Goal: Task Accomplishment & Management: Complete application form

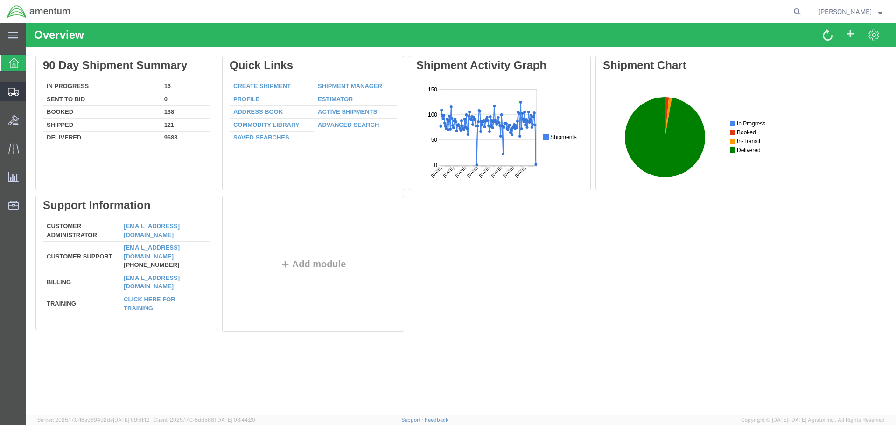
click at [0, 0] on span "Create from Template" at bounding box center [0, 0] width 0 height 0
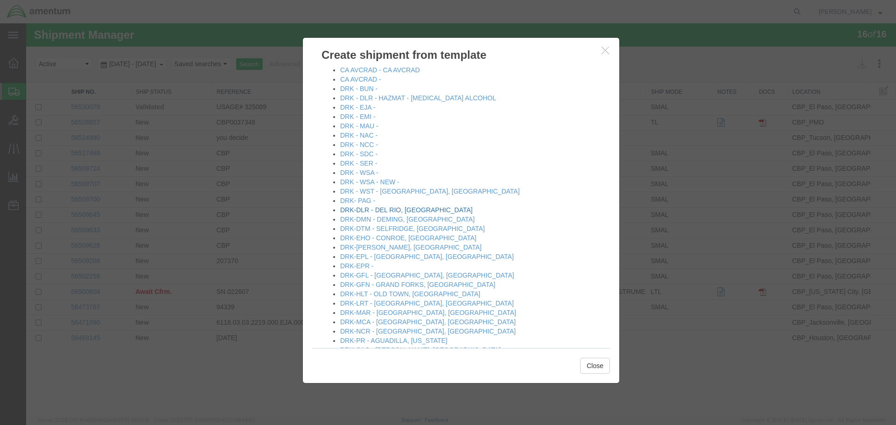
scroll to position [140, 0]
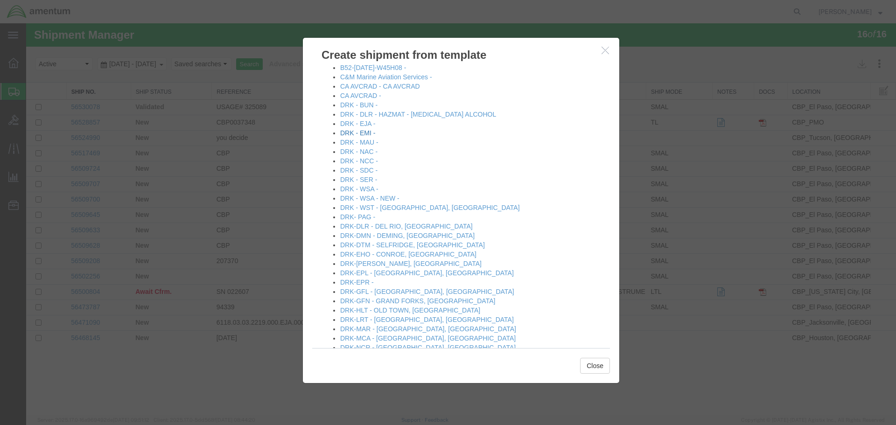
click at [367, 133] on link "DRK - EMI -" at bounding box center [357, 132] width 35 height 7
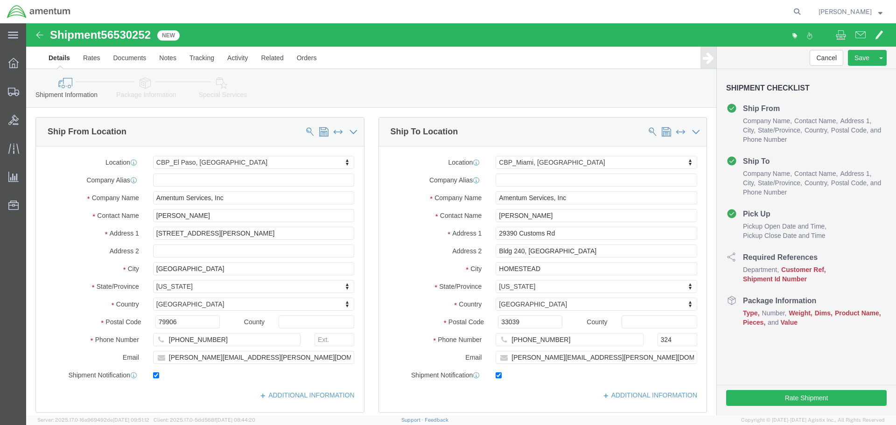
select select "49831"
select select "49931"
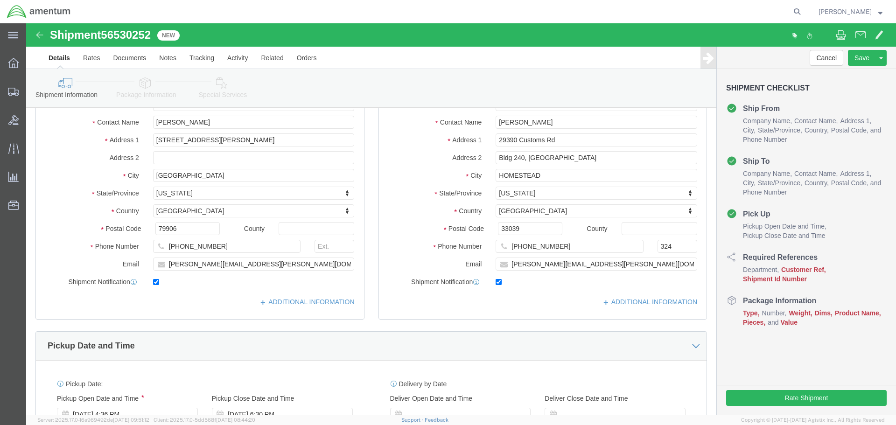
scroll to position [280, 0]
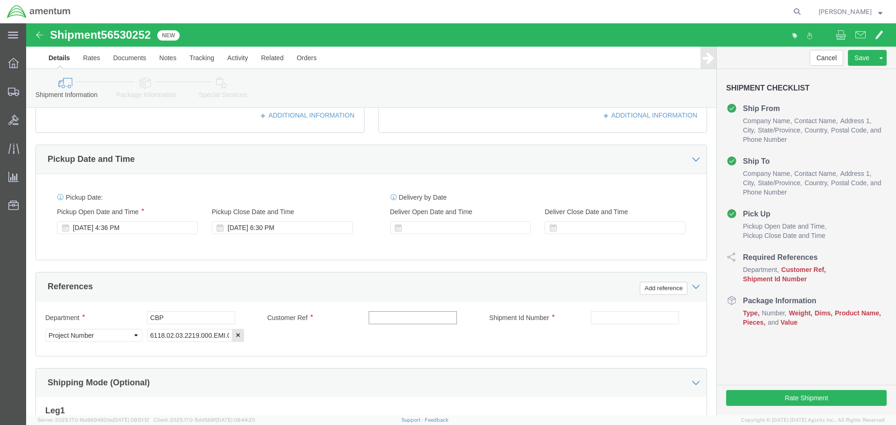
click input "text"
type input "325179"
click input "text"
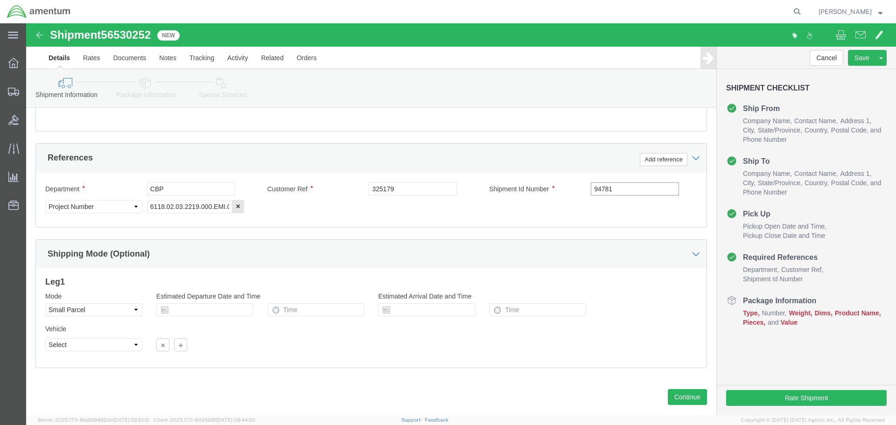
scroll to position [427, 0]
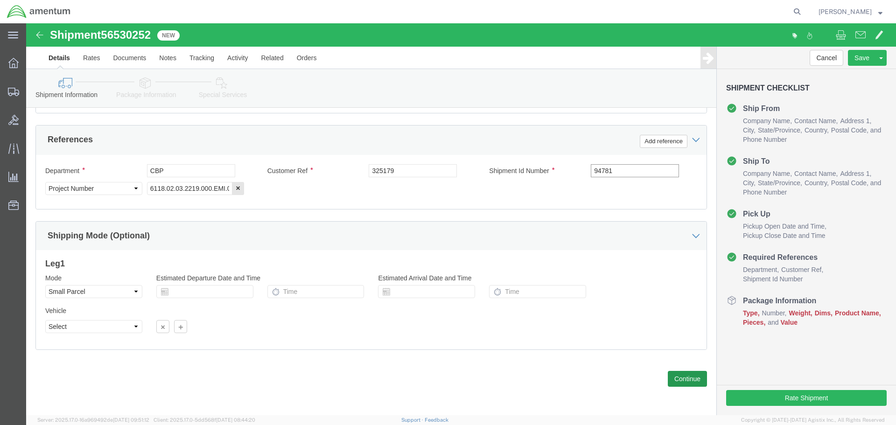
type input "94781"
click button "Continue"
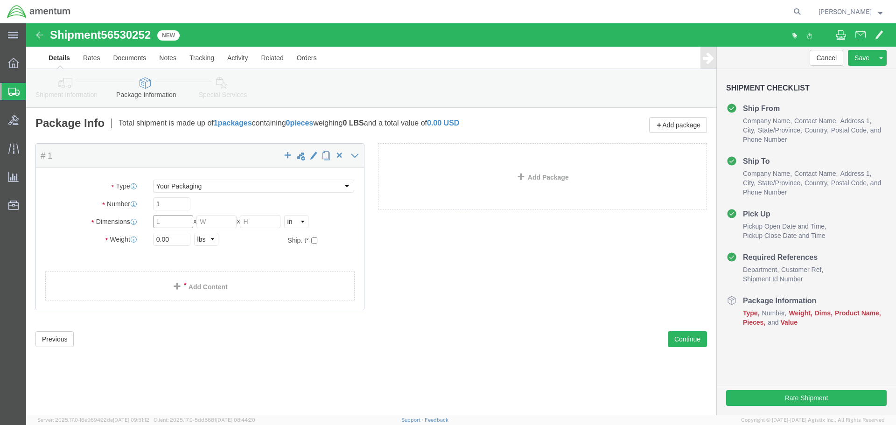
click input "text"
type input "20"
type input "10"
click input "0.00"
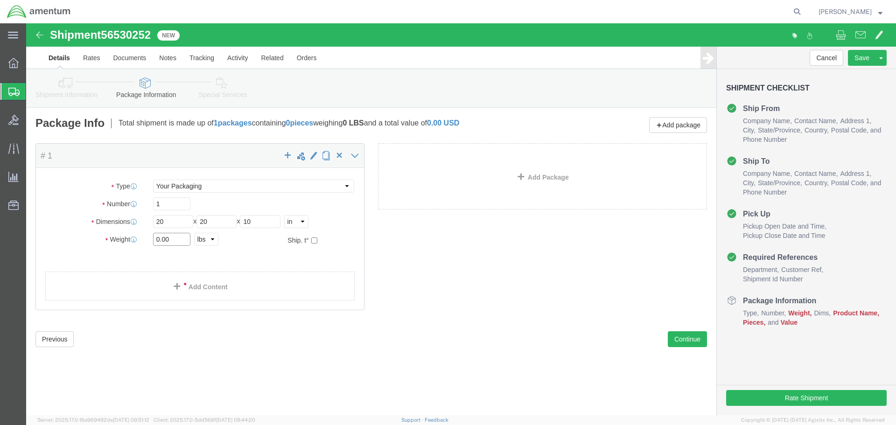
click input "0.00"
type input "8.65"
click div "Package Content # 1 x Package Type Select Bale(s) Basket(s) Bolt(s) Bottle(s) B…"
click link "Add Content"
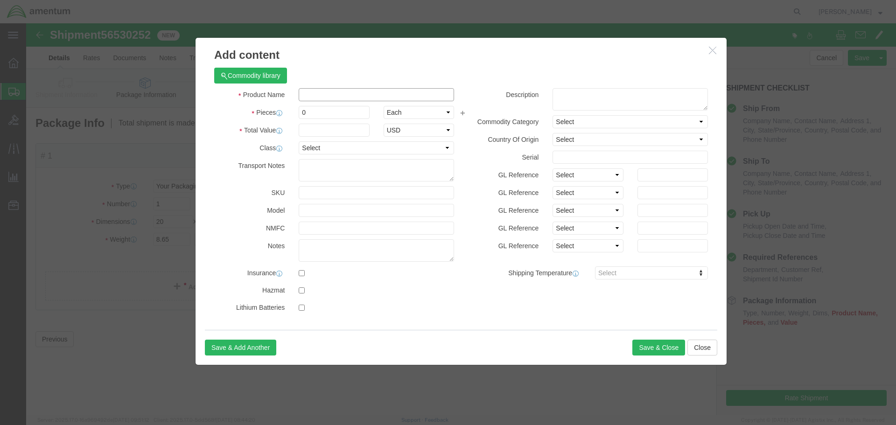
click input "text"
type input "a"
type input "AIRCRAFT PART"
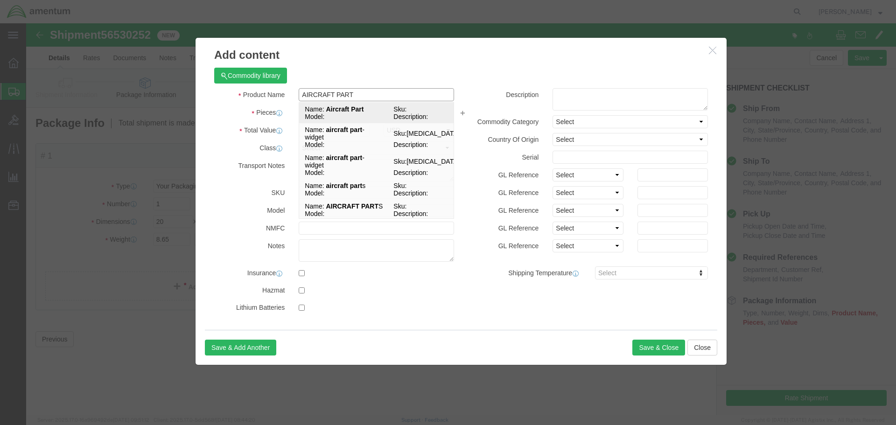
click span "Model:"
select select
type input "2054.73"
select select
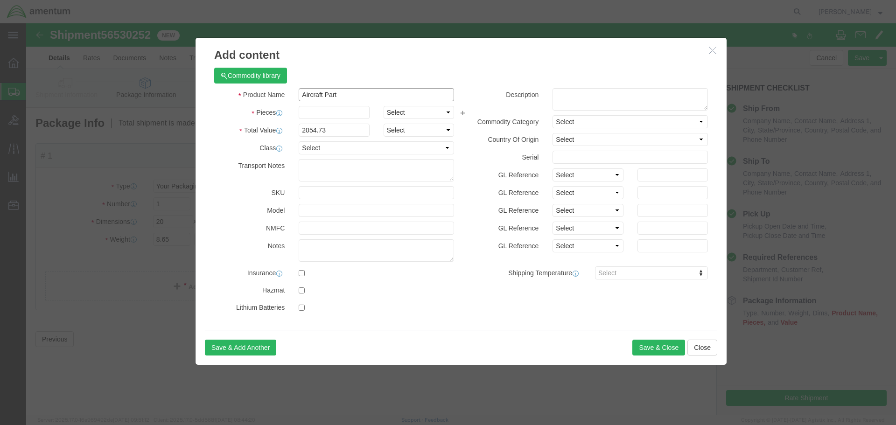
type input "Aircraft Part"
click input "2054.73"
click input "text"
type input "1"
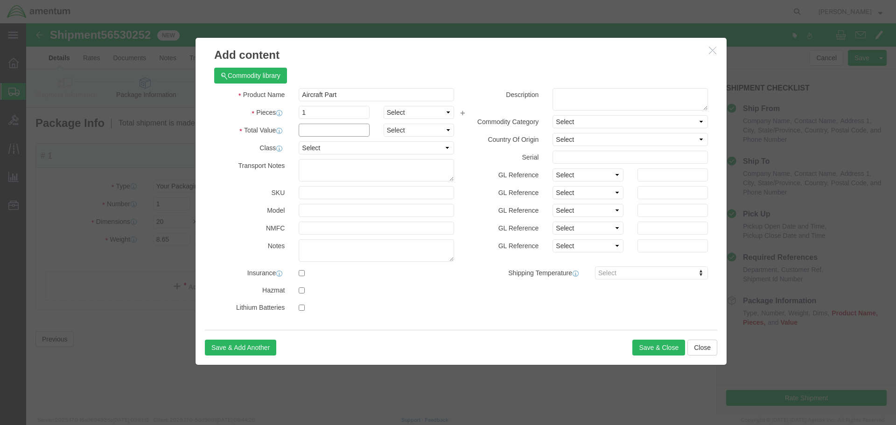
click input "text"
click input "2000"
type input "5000"
click textarea
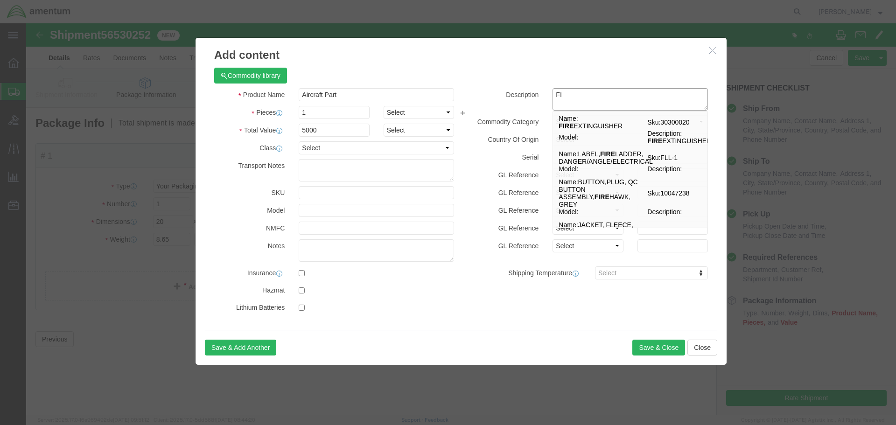
type textarea "F"
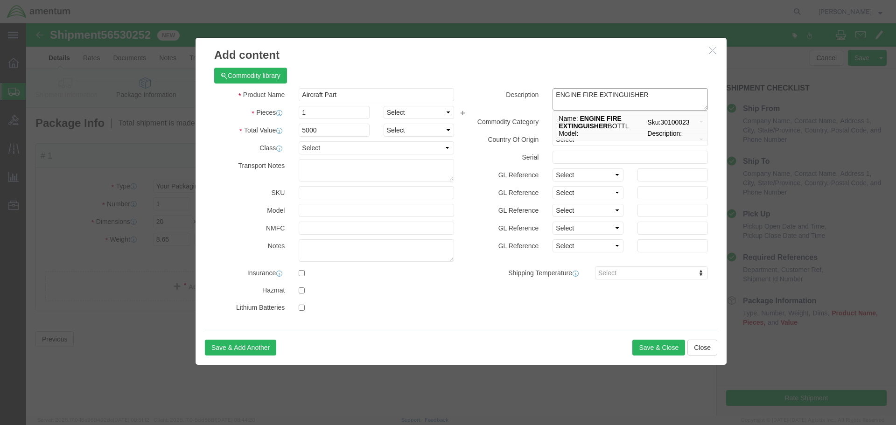
type textarea "ENGINE FIRE EXTINGUISHER"
click div "Commodity library Product Name Aircraft Part AIRCRAFT PART Pieces 1 Select Bag …"
click button "Save & Close"
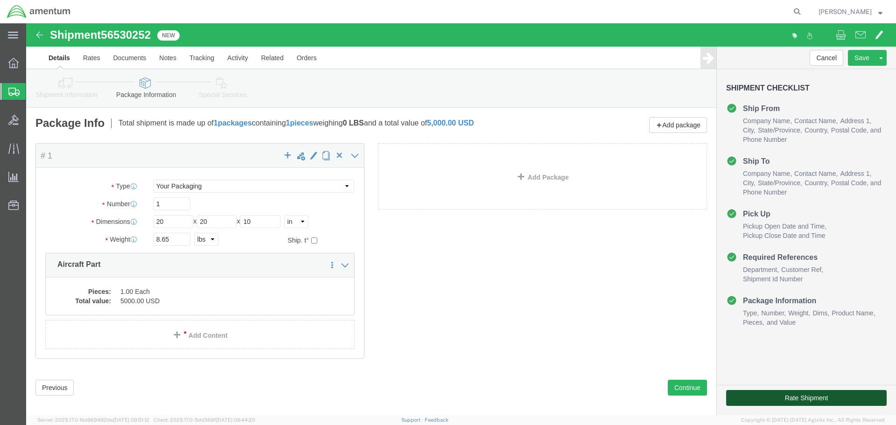
click button "Rate Shipment"
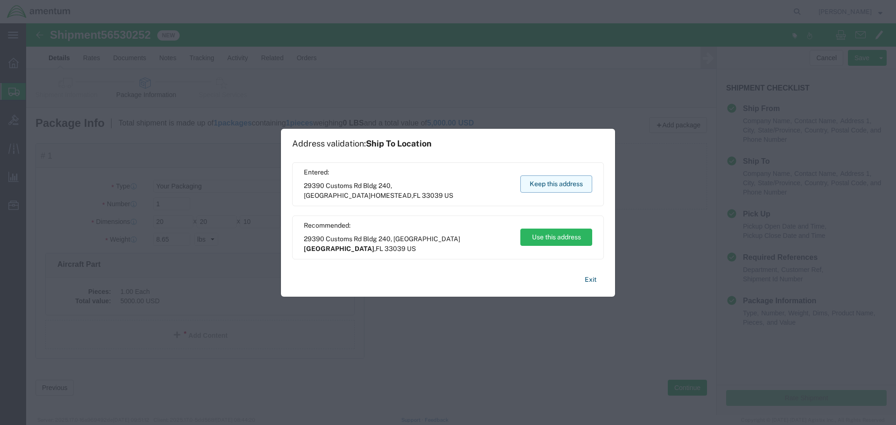
click at [574, 187] on button "Keep this address" at bounding box center [556, 183] width 72 height 17
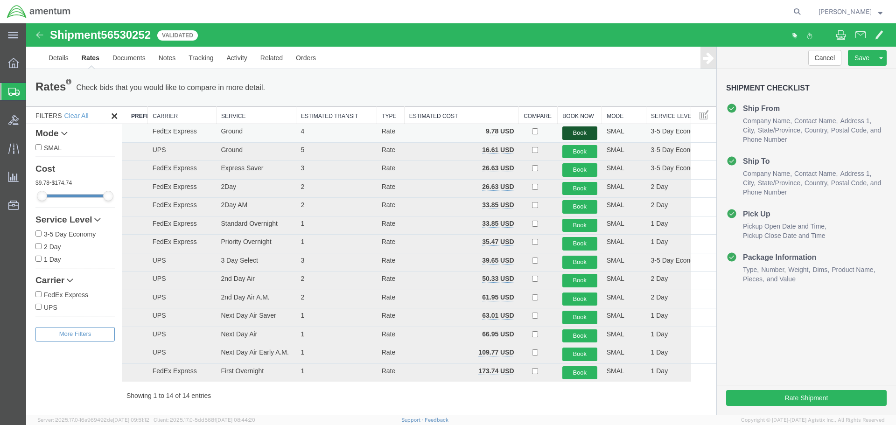
click at [568, 134] on button "Book" at bounding box center [579, 133] width 35 height 14
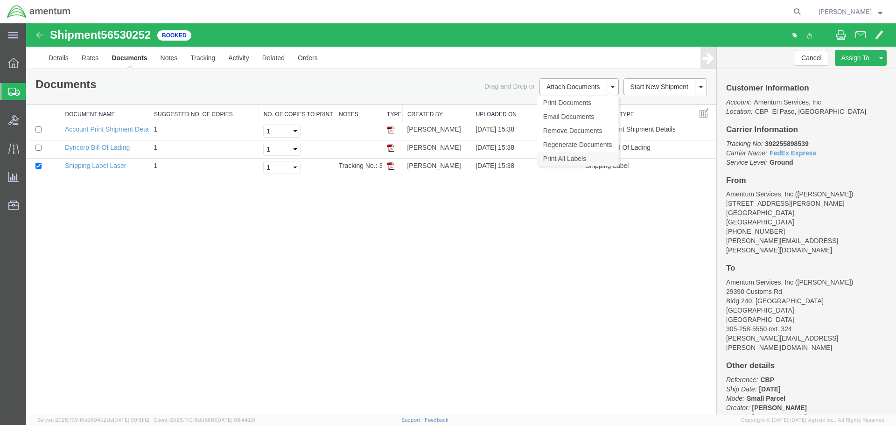
click at [568, 159] on link "Print All Labels" at bounding box center [577, 159] width 81 height 14
click at [0, 0] on span "Create from Template" at bounding box center [0, 0] width 0 height 0
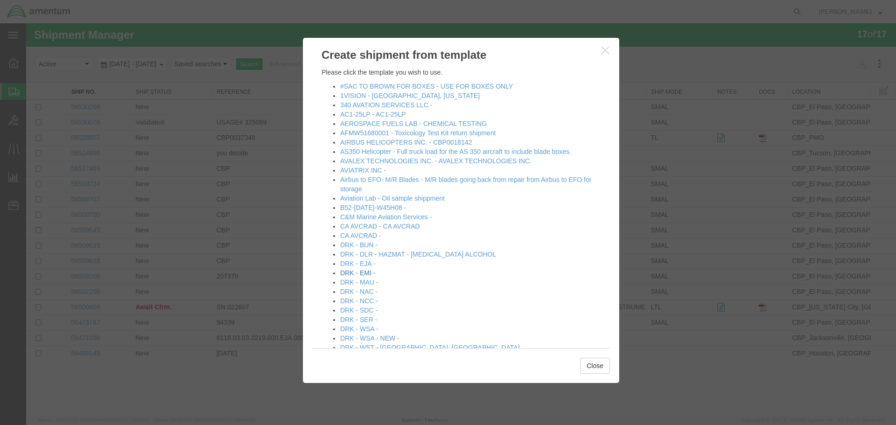
click at [370, 275] on link "DRK - EMI -" at bounding box center [357, 272] width 35 height 7
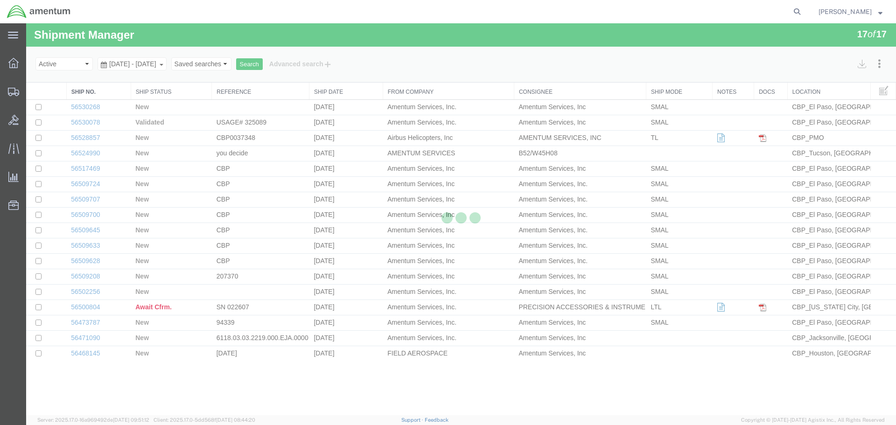
select select "49831"
select select "49931"
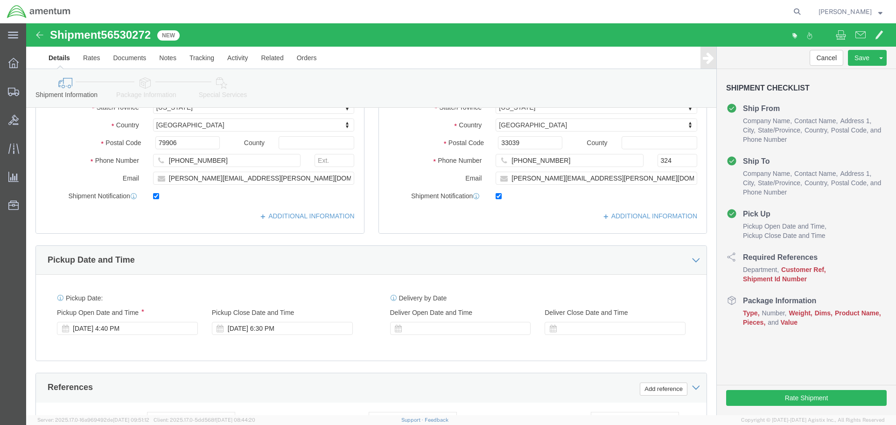
scroll to position [327, 0]
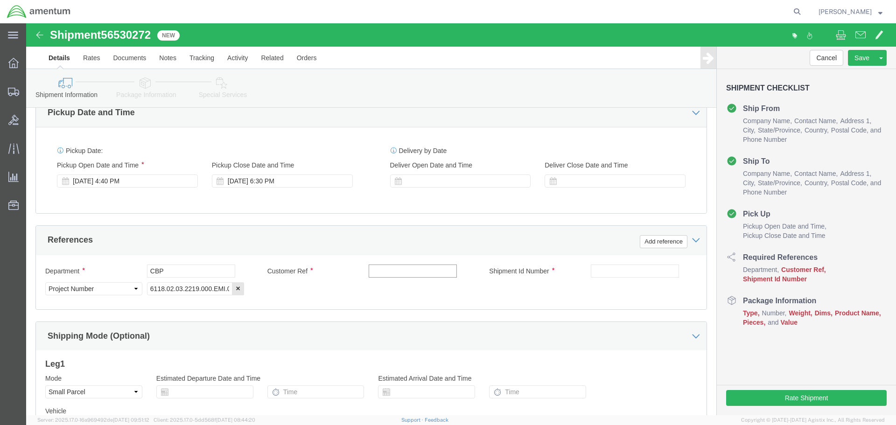
click input "text"
type input "325179/325159/325175/325220"
click input "text"
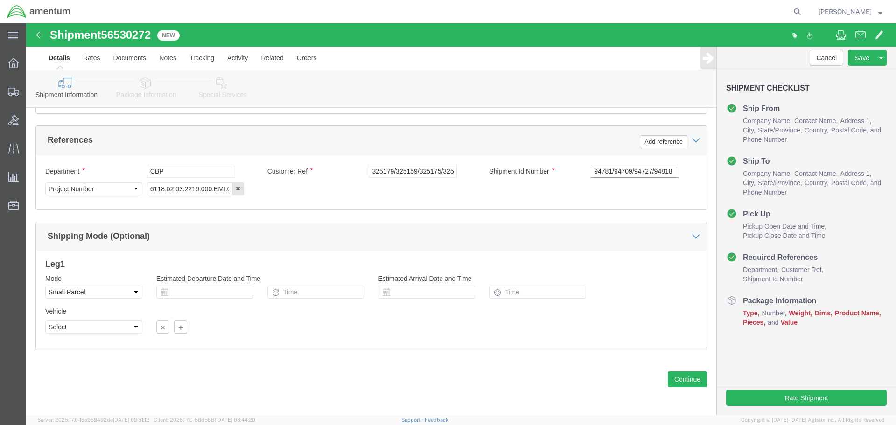
scroll to position [427, 0]
type input "94781/94709/94727/94818"
click button "Continue"
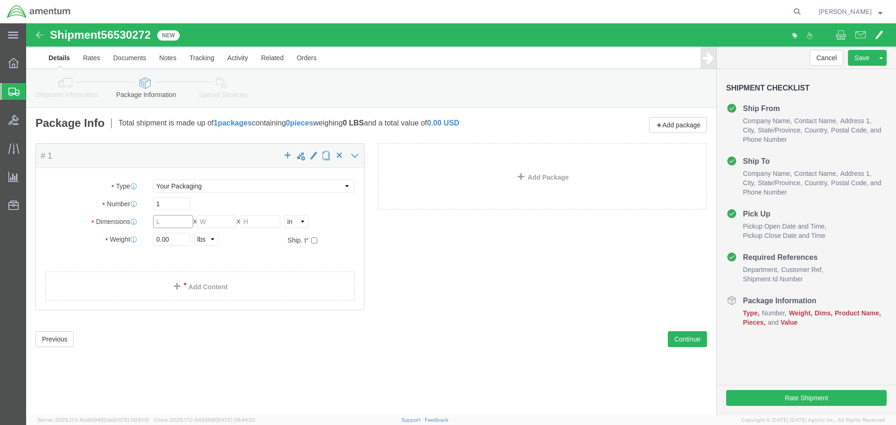
click input "text"
type input "24"
type input "18"
click input "0.00"
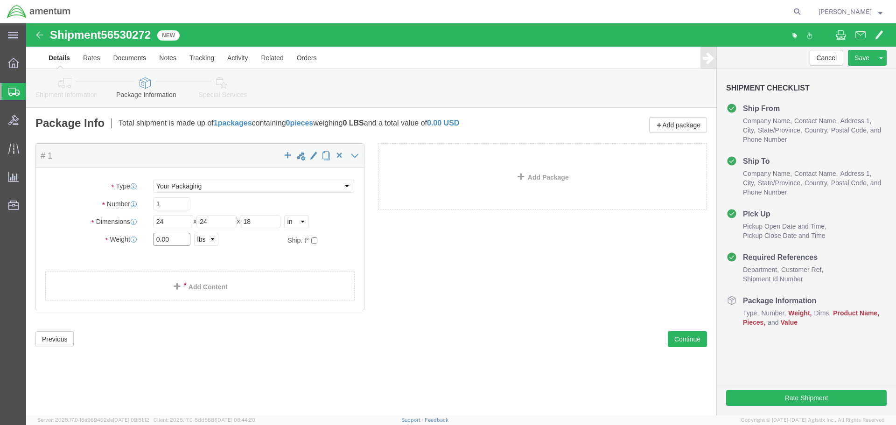
click input "0.00"
type input "23.35"
click link "Add Content"
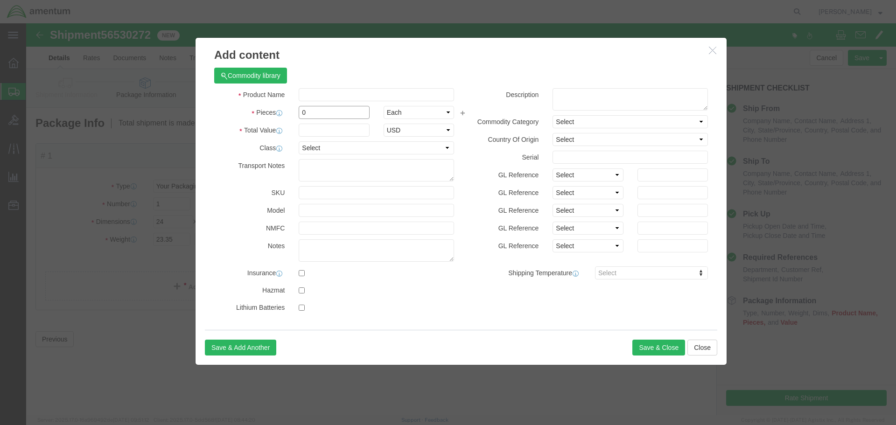
click input "0"
type input "9"
click input "text"
type input "ACFT PARTS"
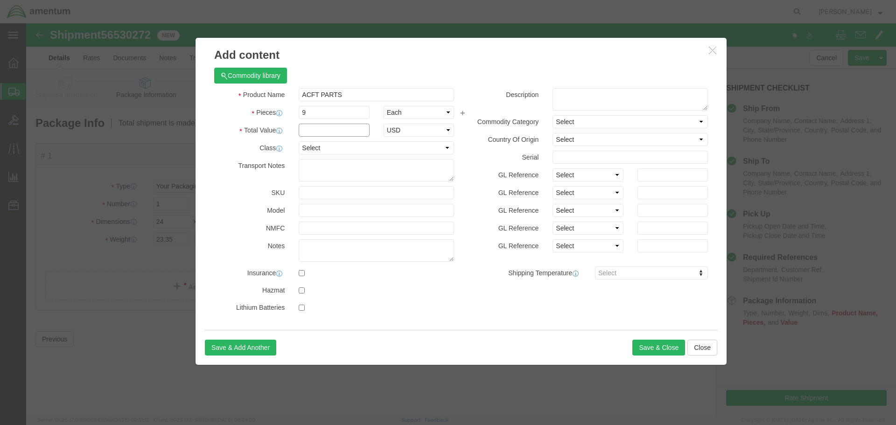
click input "text"
type input "30000"
drag, startPoint x: 543, startPoint y: 73, endPoint x: 548, endPoint y: 72, distance: 4.7
click textarea
type textarea "ASL PARTS"
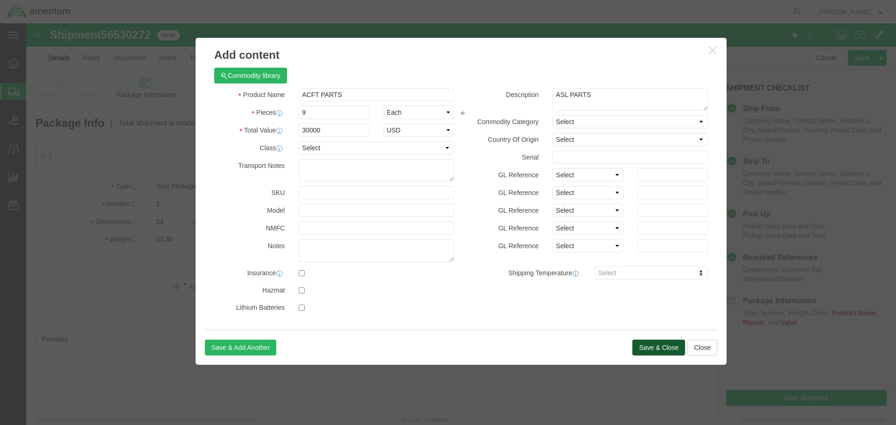
click button "Save & Close"
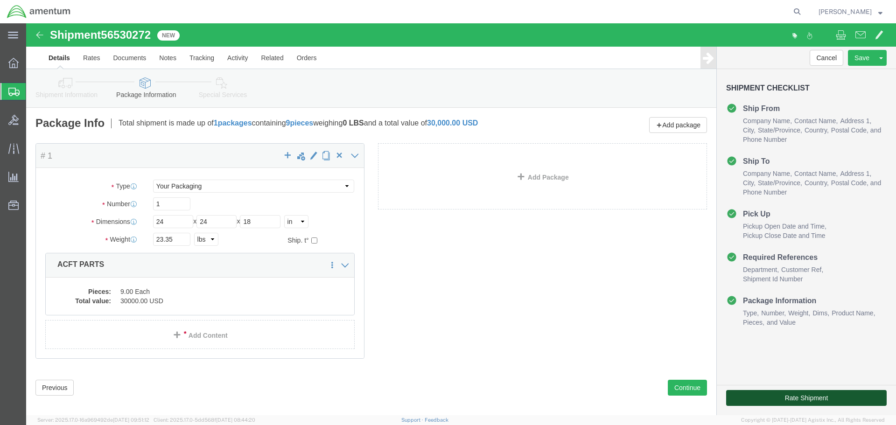
click button "Rate Shipment"
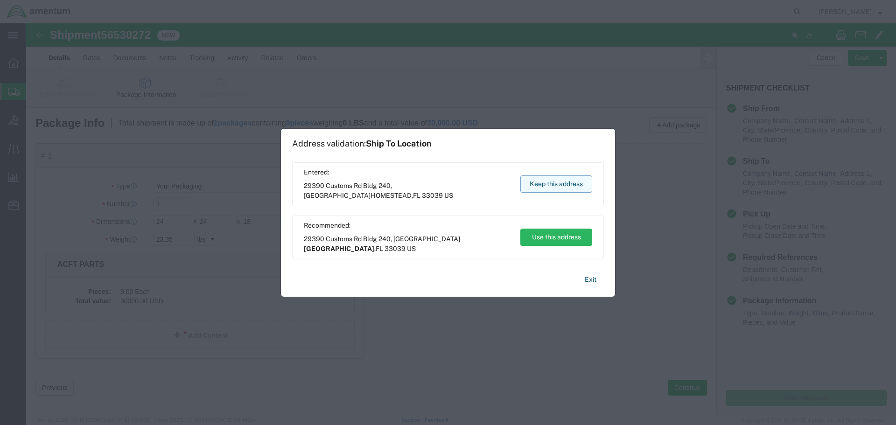
click at [575, 180] on button "Keep this address" at bounding box center [556, 183] width 72 height 17
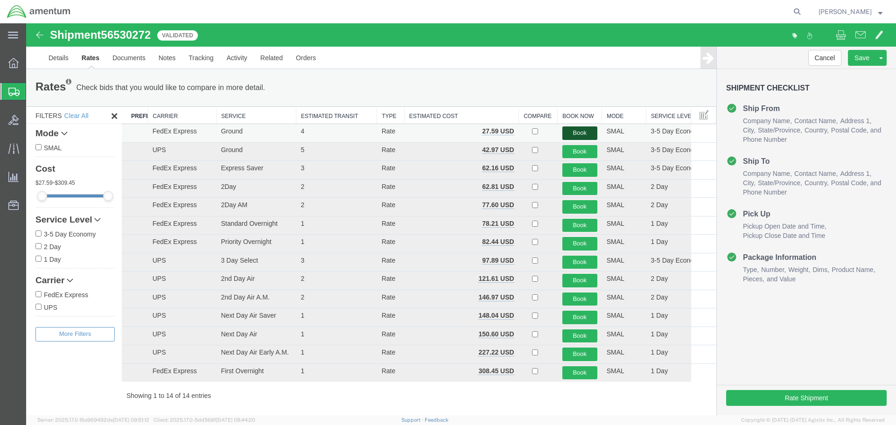
click at [568, 135] on button "Book" at bounding box center [579, 133] width 35 height 14
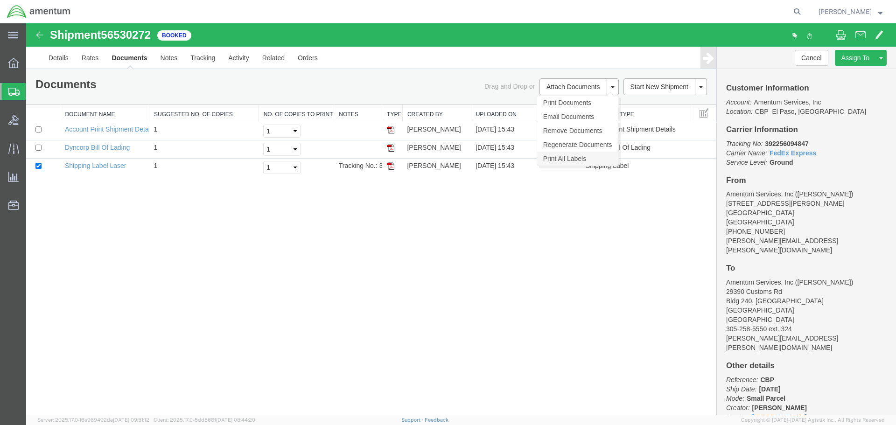
click at [570, 158] on link "Print All Labels" at bounding box center [577, 159] width 81 height 14
